Goal: Information Seeking & Learning: Compare options

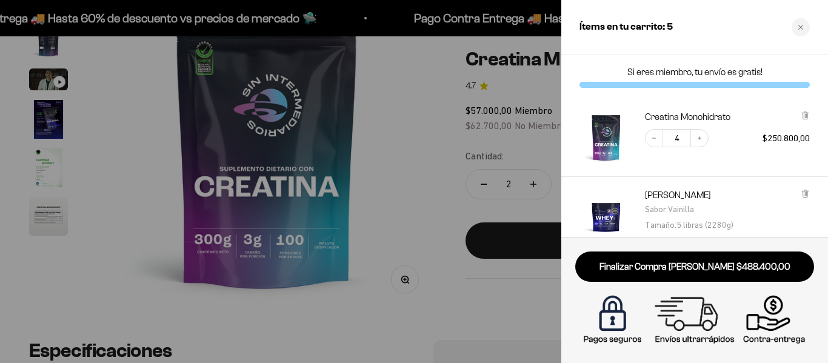
scroll to position [184, 0]
click at [353, 251] on div at bounding box center [414, 181] width 828 height 363
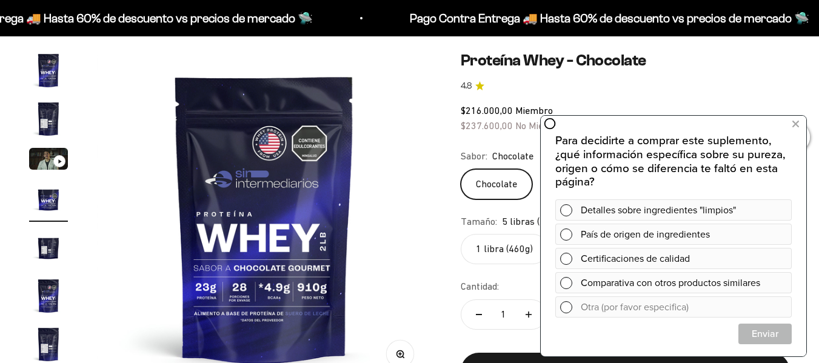
scroll to position [0, 1026]
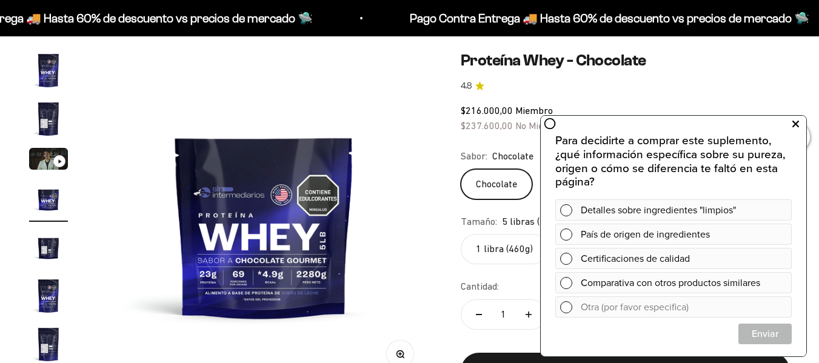
click at [796, 126] on icon at bounding box center [795, 124] width 7 height 16
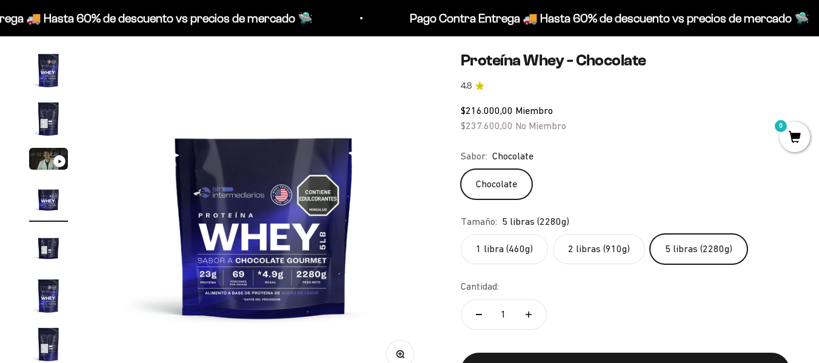
click at [476, 255] on label "1 libra (460g)" at bounding box center [504, 249] width 87 height 30
click at [461, 234] on input "1 libra (460g)" at bounding box center [460, 233] width 1 height 1
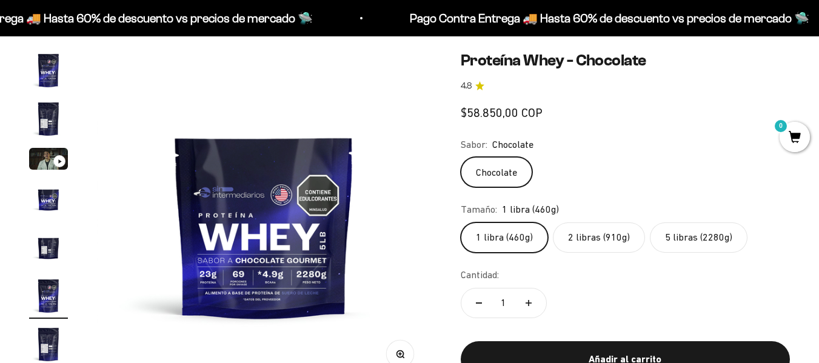
scroll to position [0, 1709]
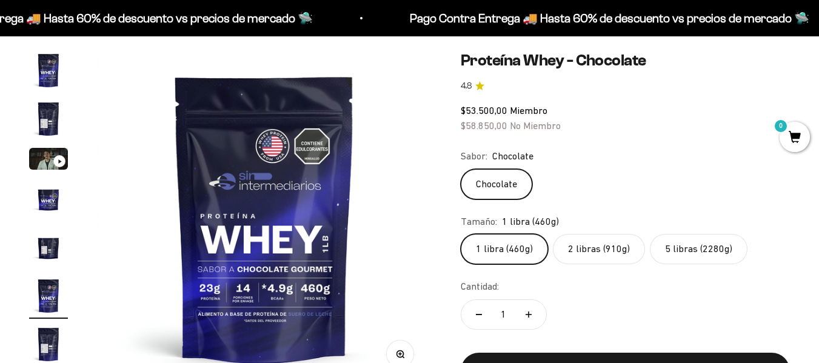
click at [571, 246] on label "2 libras (910g)" at bounding box center [599, 249] width 92 height 30
click at [461, 234] on input "2 libras (910g)" at bounding box center [460, 233] width 1 height 1
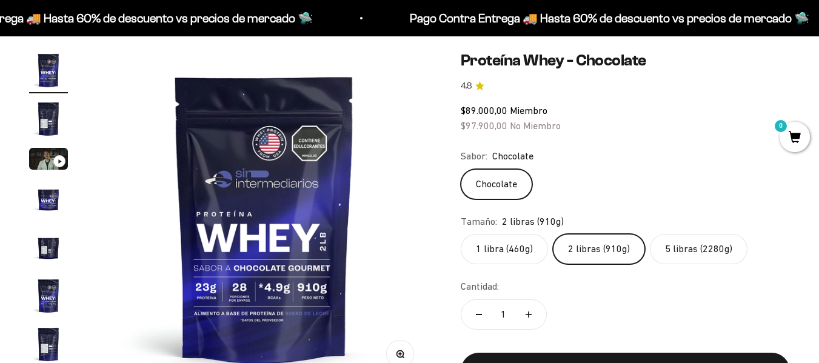
click at [494, 245] on label "1 libra (460g)" at bounding box center [504, 249] width 87 height 30
click at [461, 234] on input "1 libra (460g)" at bounding box center [460, 233] width 1 height 1
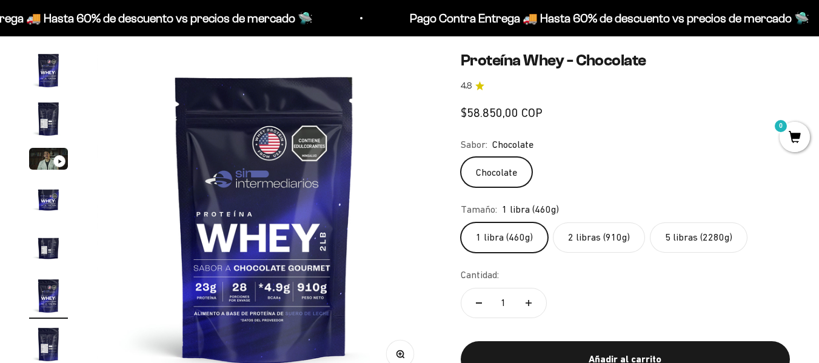
scroll to position [0, 1709]
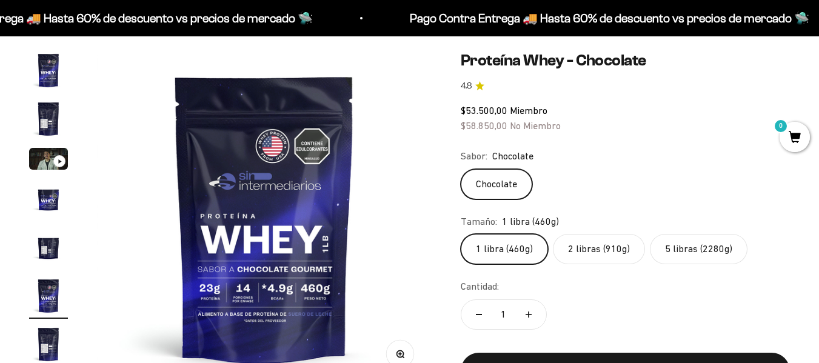
click at [599, 251] on label "2 libras (910g)" at bounding box center [599, 249] width 92 height 30
click at [461, 234] on input "2 libras (910g)" at bounding box center [460, 233] width 1 height 1
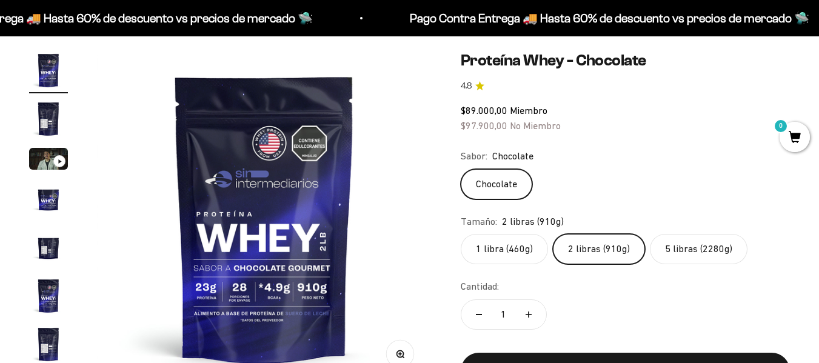
click at [47, 77] on img "Ir al artículo 1" at bounding box center [48, 70] width 39 height 39
click at [53, 117] on img "Ir al artículo 2" at bounding box center [48, 118] width 39 height 39
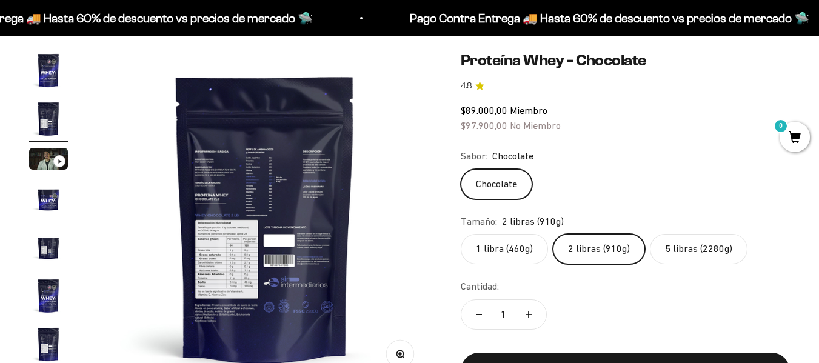
scroll to position [0, 342]
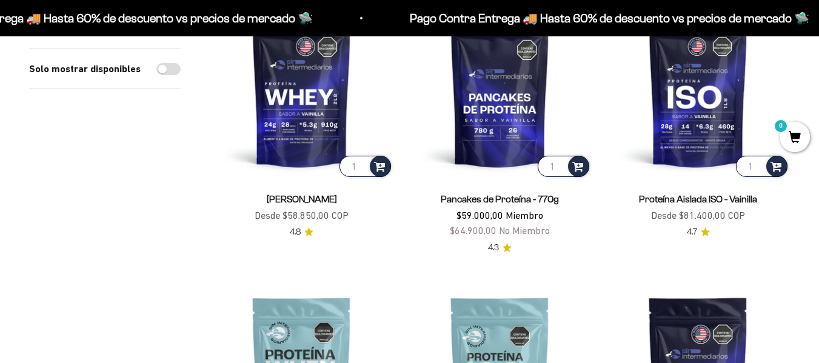
scroll to position [169, 0]
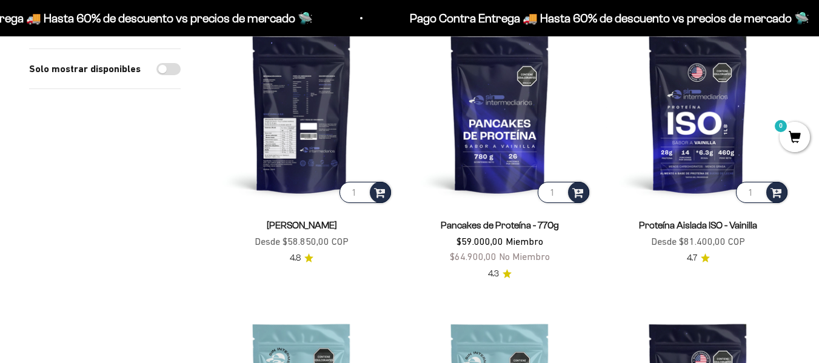
click at [293, 104] on img at bounding box center [302, 114] width 184 height 184
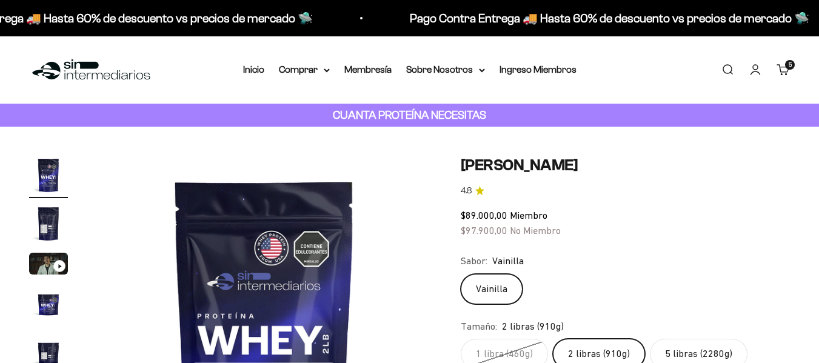
click at [585, 351] on label "2 libras (910g)" at bounding box center [599, 354] width 92 height 30
click at [461, 339] on input "2 libras (910g)" at bounding box center [460, 338] width 1 height 1
click at [585, 351] on label "2 libras (910g)" at bounding box center [599, 354] width 92 height 30
click at [461, 339] on input "2 libras (910g)" at bounding box center [460, 338] width 1 height 1
click at [585, 351] on label "2 libras (910g)" at bounding box center [599, 354] width 92 height 30
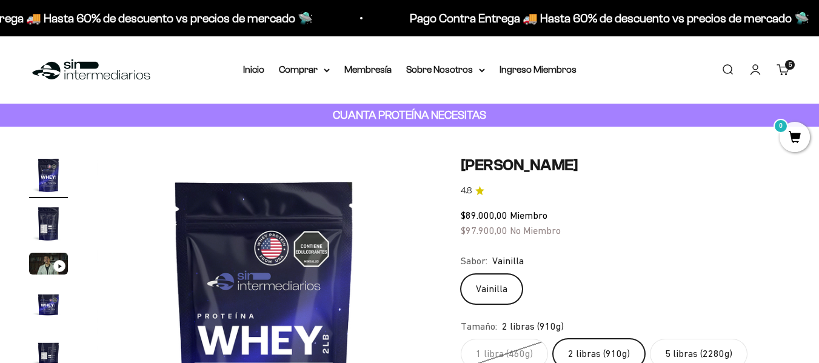
click at [461, 339] on input "2 libras (910g)" at bounding box center [460, 338] width 1 height 1
